Goal: Book appointment/travel/reservation

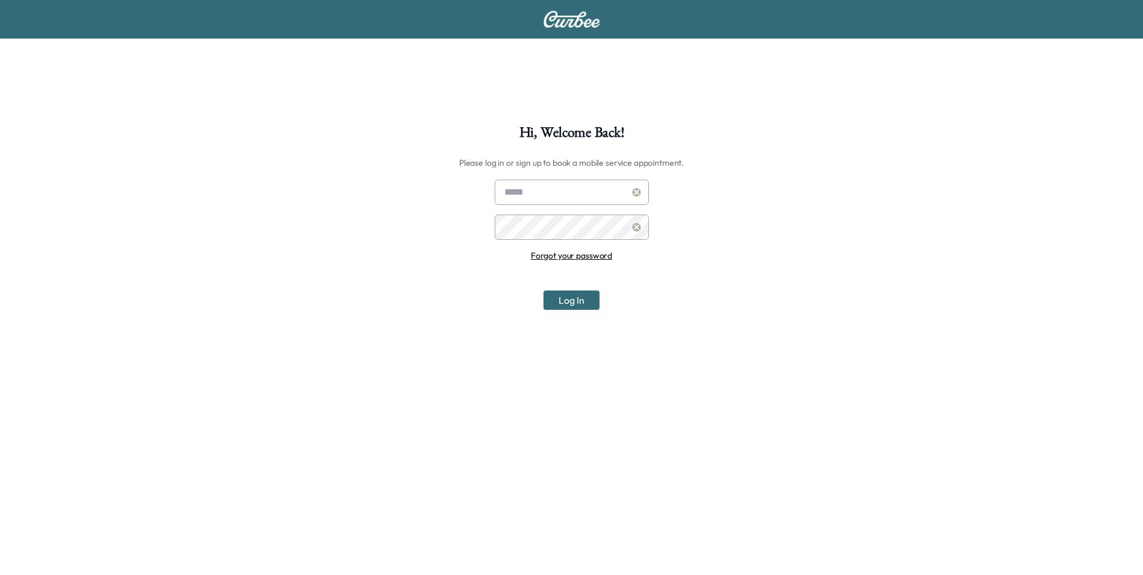
click at [575, 198] on input "text" at bounding box center [572, 192] width 154 height 25
type input "**********"
click at [544, 290] on button "Log In" at bounding box center [572, 299] width 56 height 19
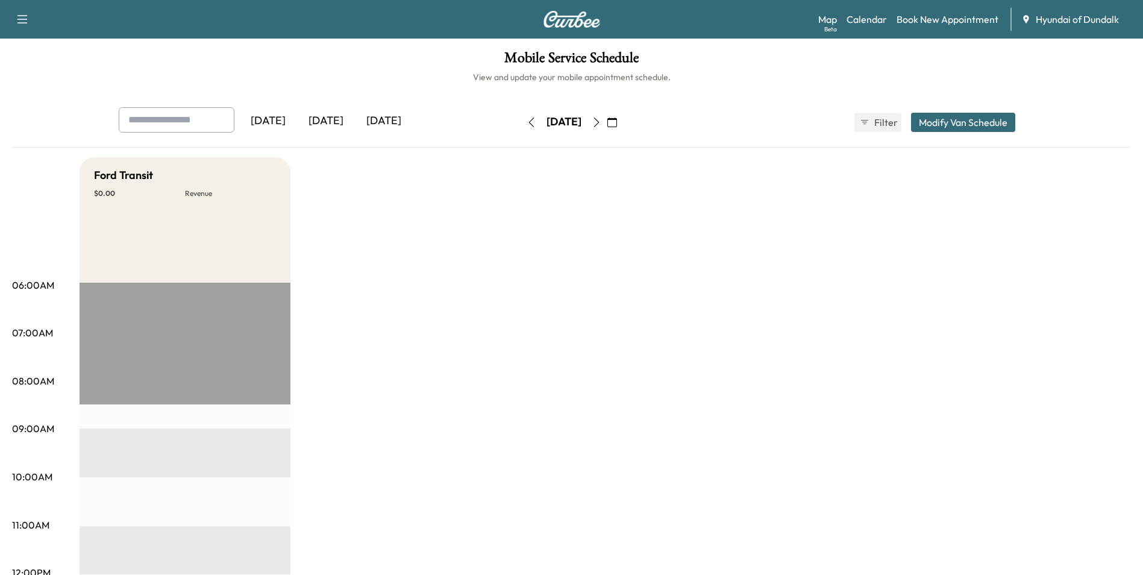
click at [329, 117] on div "[DATE]" at bounding box center [326, 121] width 58 height 28
click at [386, 124] on div "[DATE]" at bounding box center [384, 121] width 58 height 28
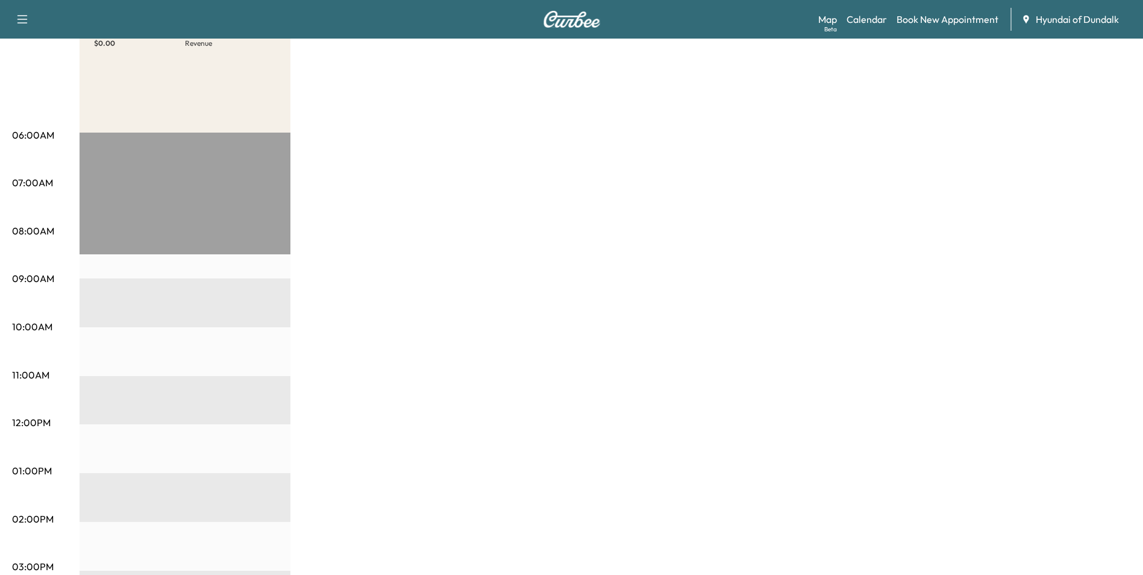
scroll to position [137, 0]
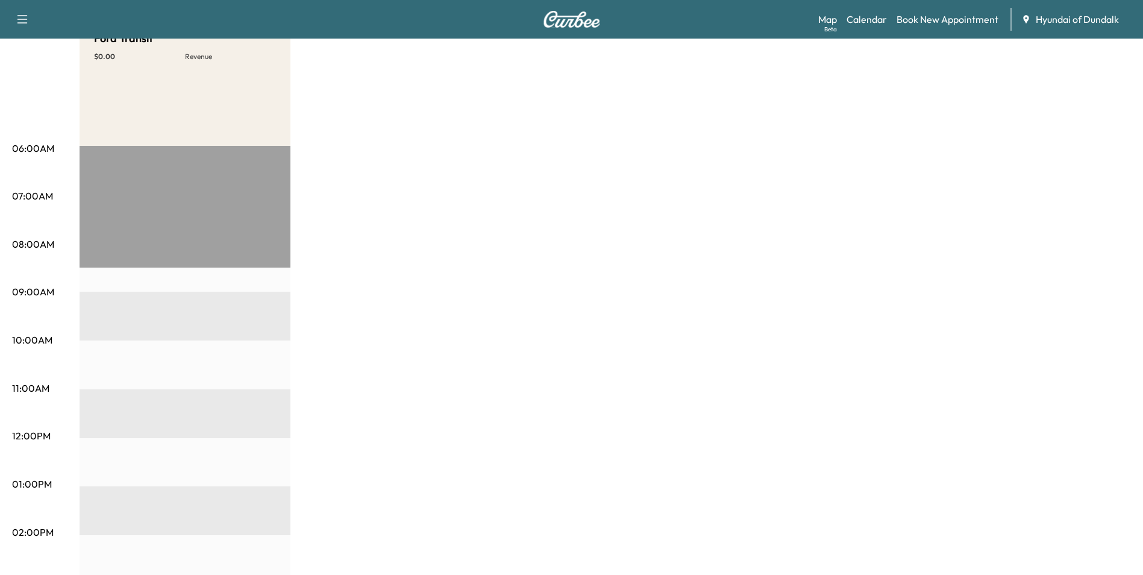
click at [169, 200] on div "EST Start" at bounding box center [185, 535] width 211 height 779
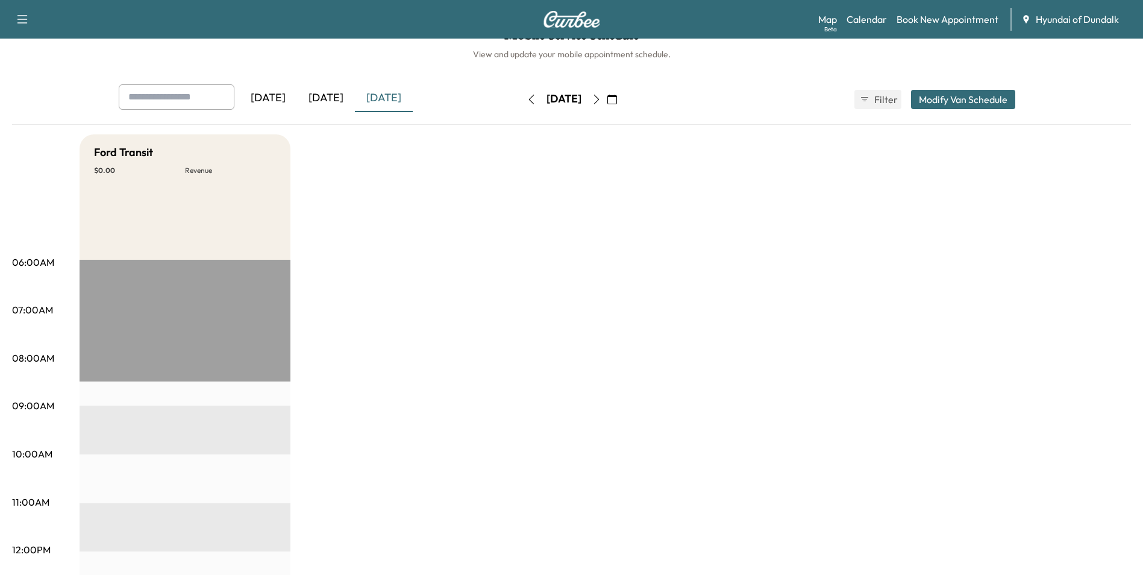
scroll to position [0, 0]
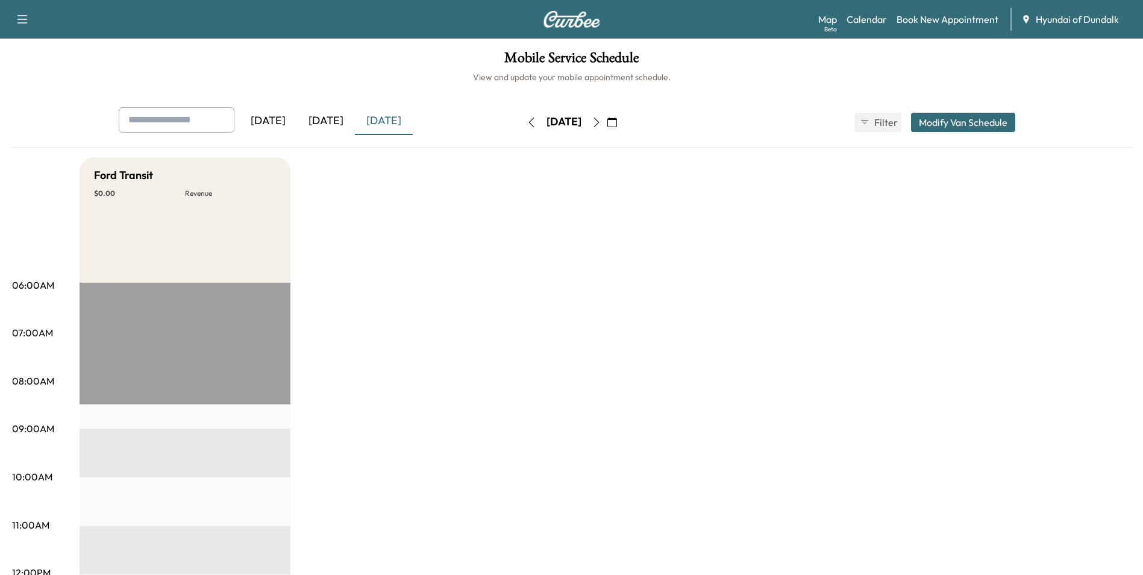
click at [977, 128] on button "Modify Van Schedule" at bounding box center [963, 122] width 104 height 19
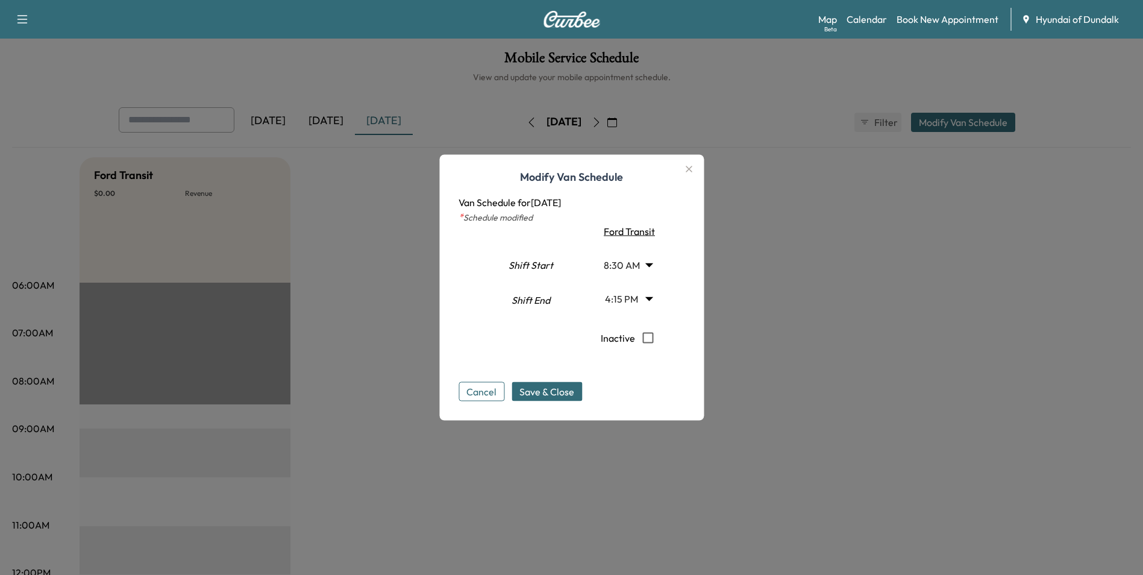
click at [496, 396] on button "Cancel" at bounding box center [482, 391] width 46 height 19
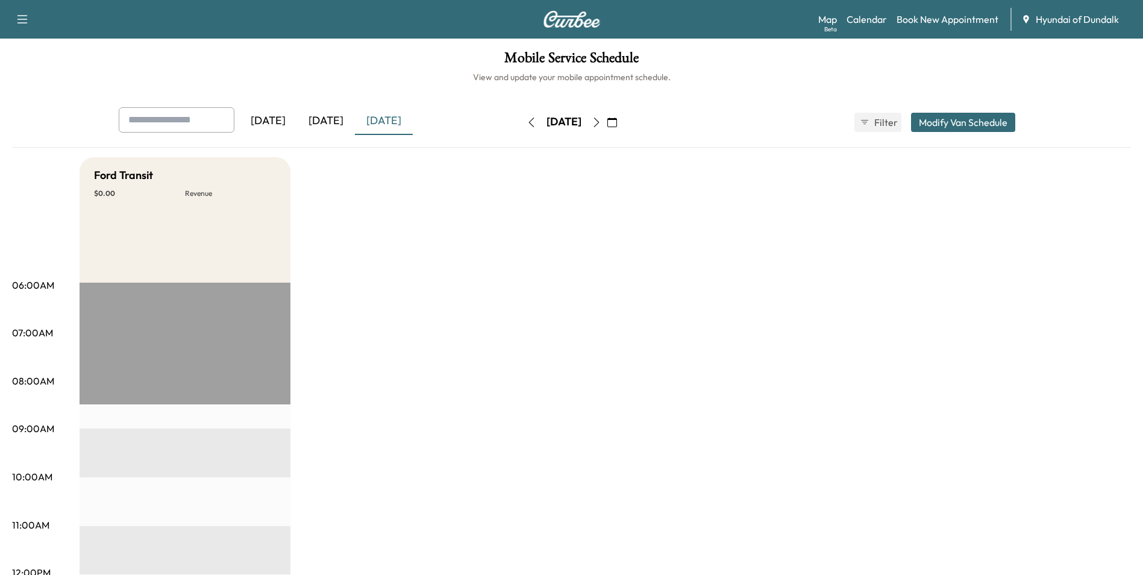
click at [164, 117] on input "text" at bounding box center [177, 119] width 116 height 25
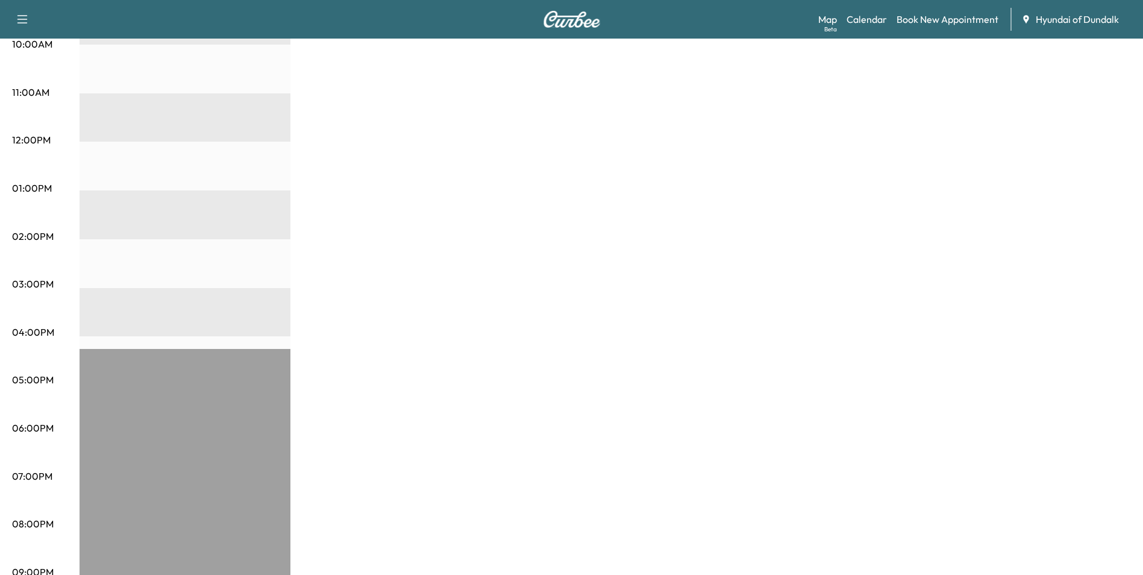
scroll to position [498, 0]
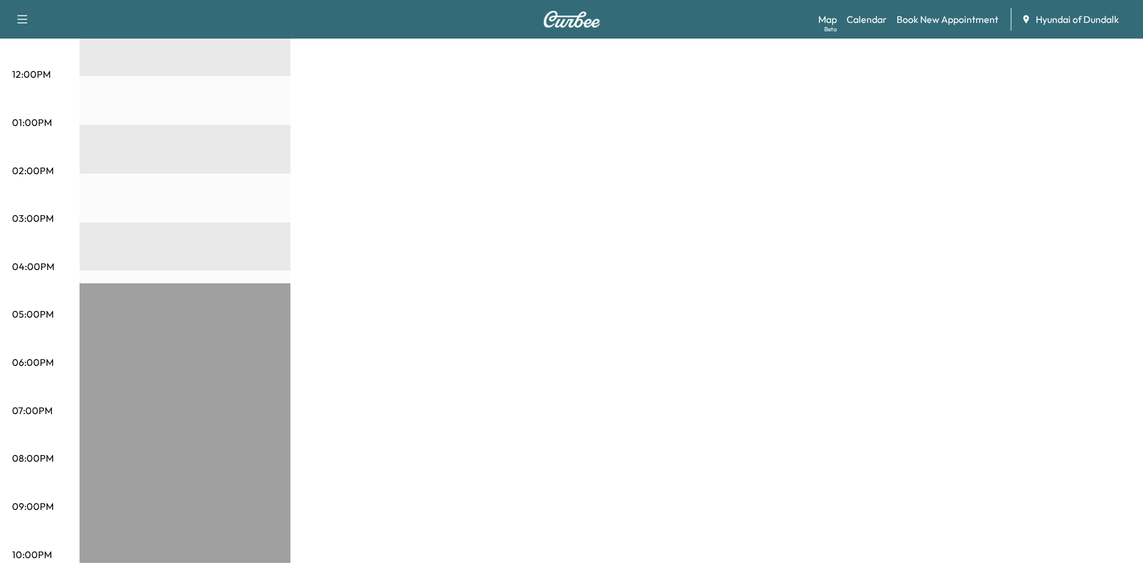
click at [121, 348] on div "EST Start" at bounding box center [185, 173] width 211 height 779
click at [127, 248] on div "EST Start" at bounding box center [185, 173] width 211 height 779
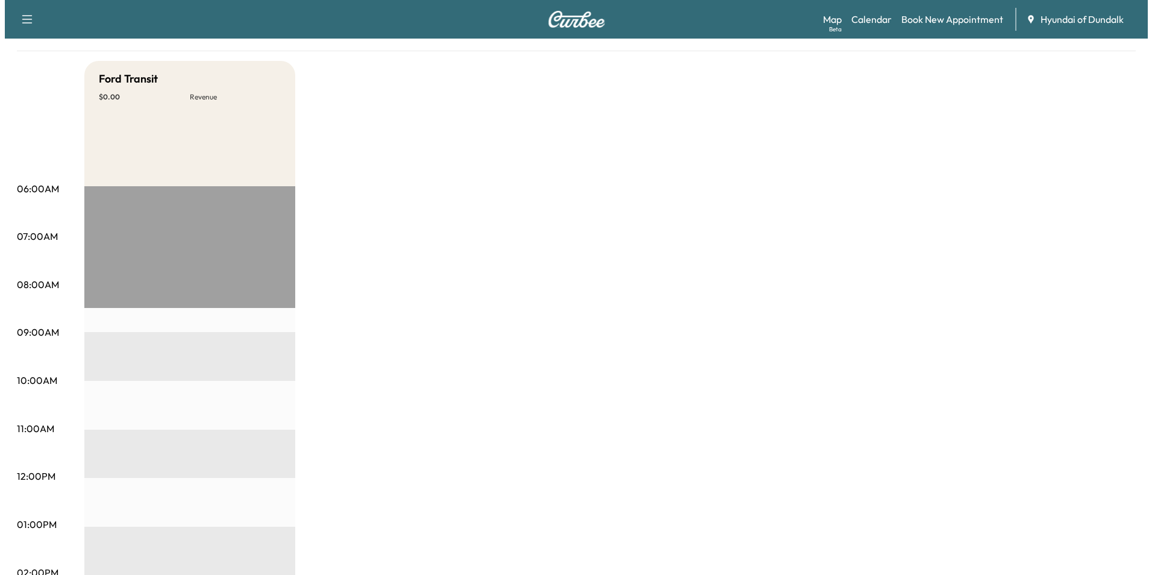
scroll to position [0, 0]
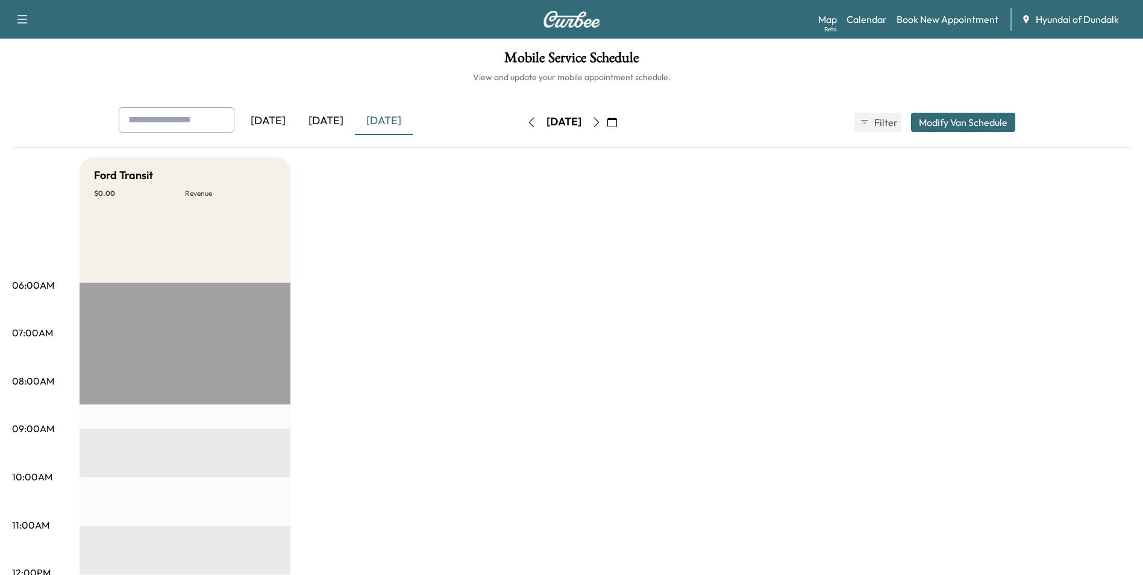
click at [24, 16] on icon "button" at bounding box center [22, 19] width 10 height 8
click at [617, 117] on icon "button" at bounding box center [612, 122] width 10 height 10
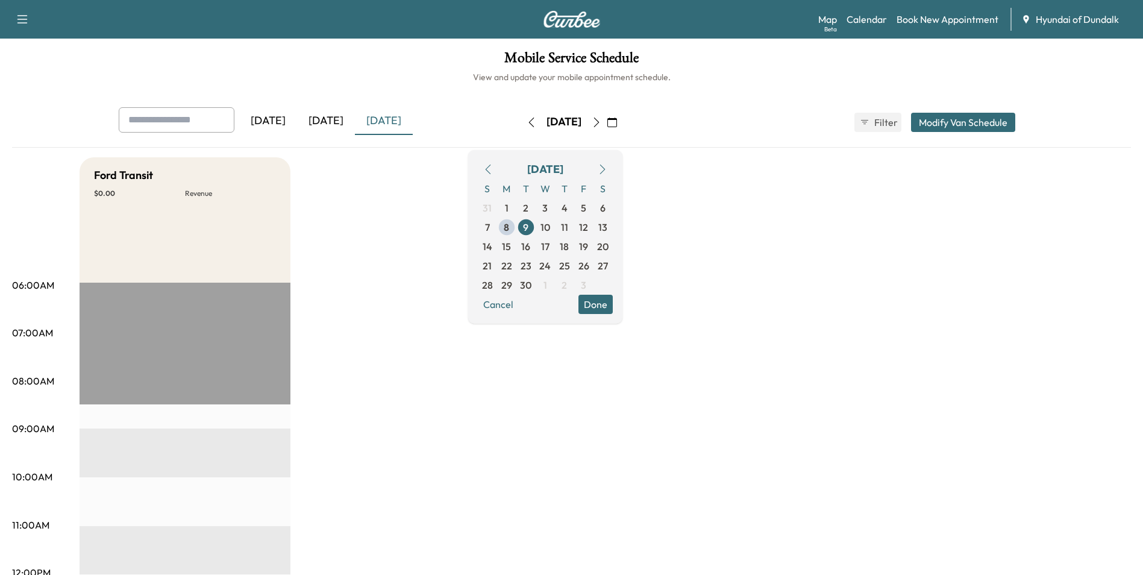
click at [915, 19] on link "Book New Appointment" at bounding box center [948, 19] width 102 height 14
